Goal: Find specific page/section: Find specific page/section

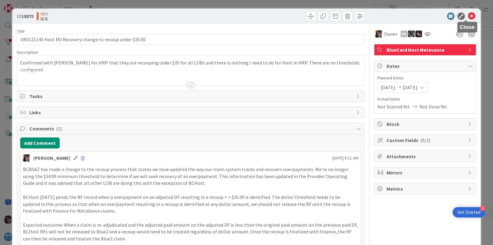
click at [468, 13] on icon at bounding box center [471, 16] width 7 height 7
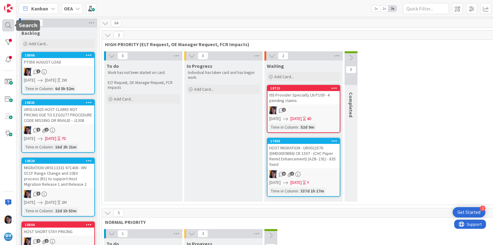
click at [6, 25] on div at bounding box center [8, 25] width 12 height 12
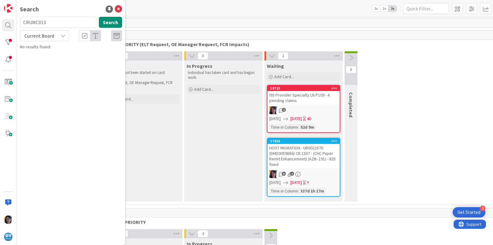
type input "CRUMC013"
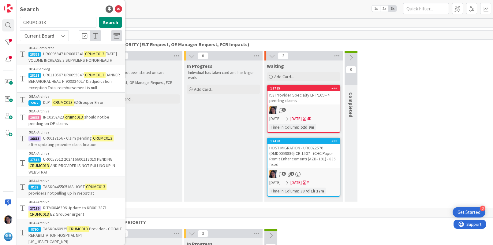
click at [53, 87] on span "BANNER BEHAVIORAL HEALTH 900334027 & adjudication exception Total reimbursement…" at bounding box center [73, 81] width 91 height 18
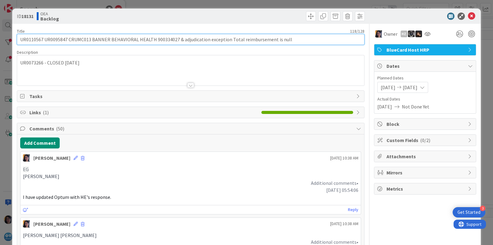
drag, startPoint x: 93, startPoint y: 40, endPoint x: 84, endPoint y: 39, distance: 8.7
click at [91, 39] on input "UR0110567 UR0095847 CRUMC013 BANNER BEHAVIORAL HEALTH 900334027 & adjudication …" at bounding box center [190, 39] width 347 height 11
click at [34, 39] on input "UR0110567 UR0095847 CRUMC013 BANNER BEHAVIORAL HEALTH 900334027 & adjudication …" at bounding box center [190, 39] width 347 height 11
